Goal: Transaction & Acquisition: Purchase product/service

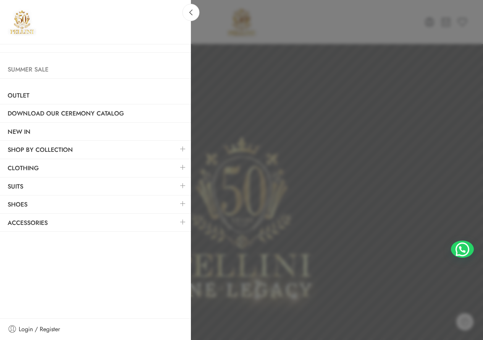
click at [46, 68] on link "Summer Sale" at bounding box center [95, 70] width 191 height 18
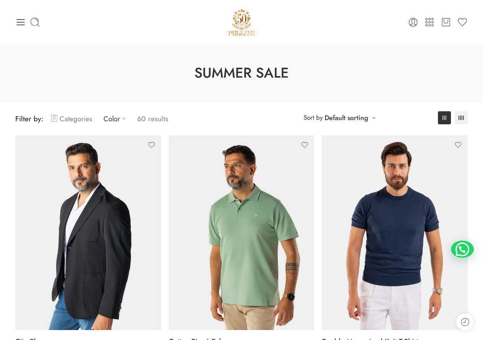
click at [84, 120] on link "Categories" at bounding box center [71, 119] width 41 height 18
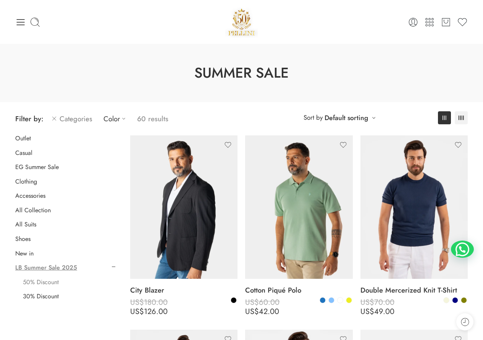
click at [48, 282] on link "50% Discount" at bounding box center [41, 282] width 36 height 8
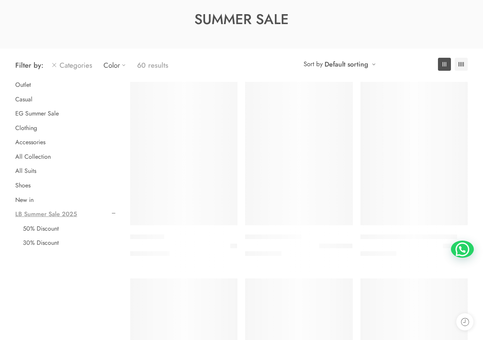
scroll to position [60, 0]
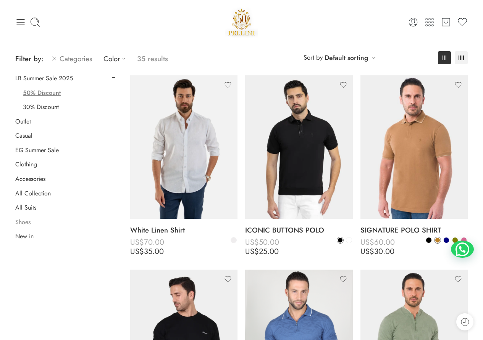
click at [25, 222] on link "Shoes" at bounding box center [22, 222] width 15 height 8
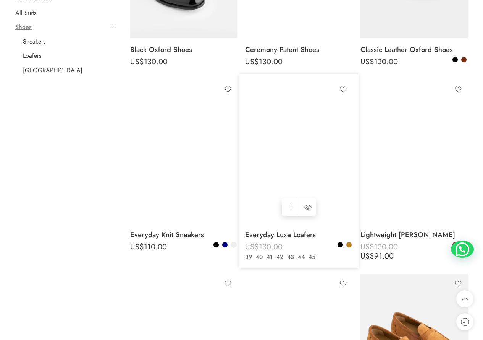
scroll to position [98, 0]
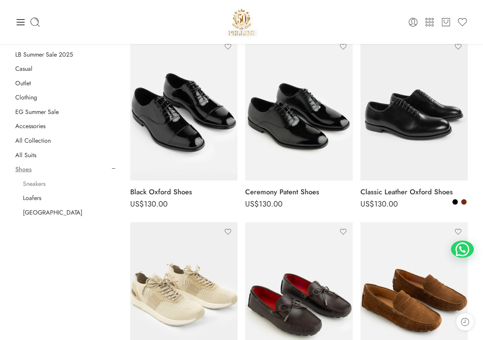
click at [34, 184] on link "Sneakers" at bounding box center [34, 184] width 23 height 8
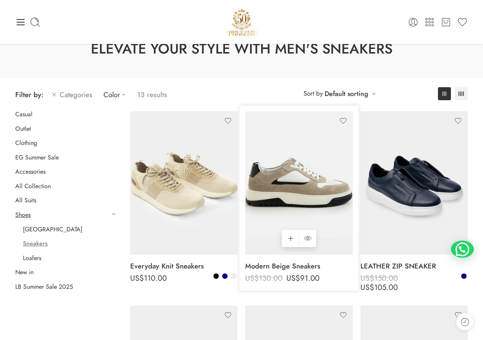
scroll to position [22, 0]
